Goal: Check status: Check status

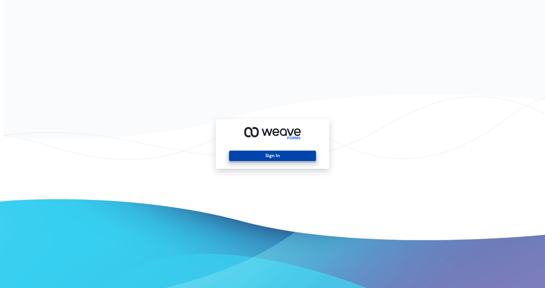
click at [267, 153] on button "Sign In" at bounding box center [272, 156] width 87 height 10
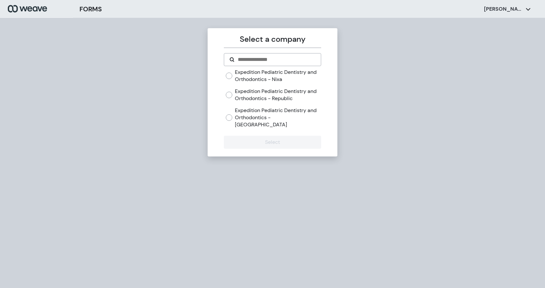
click at [293, 120] on label "Expedition Pediatric Dentistry and Orthodontics - [GEOGRAPHIC_DATA]" at bounding box center [278, 117] width 86 height 21
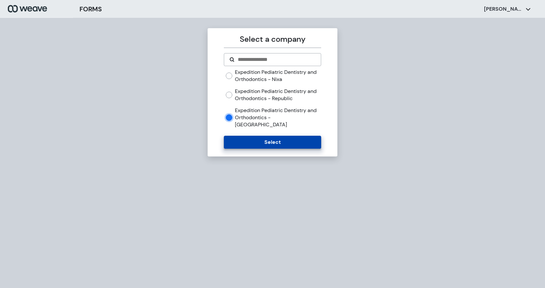
drag, startPoint x: 291, startPoint y: 136, endPoint x: 292, endPoint y: 131, distance: 4.6
click at [292, 136] on button "Select" at bounding box center [272, 142] width 97 height 13
